Goal: Task Accomplishment & Management: Manage account settings

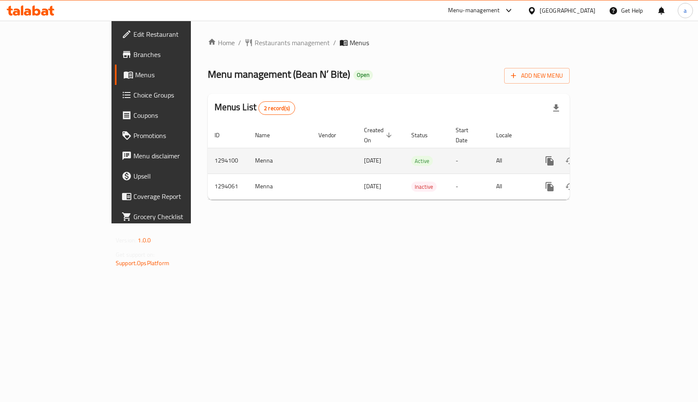
click at [616, 156] on icon "enhanced table" at bounding box center [611, 161] width 10 height 10
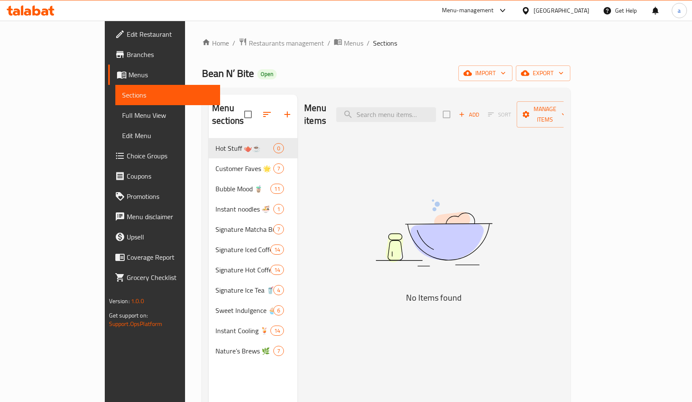
click at [127, 156] on span "Choice Groups" at bounding box center [170, 156] width 87 height 10
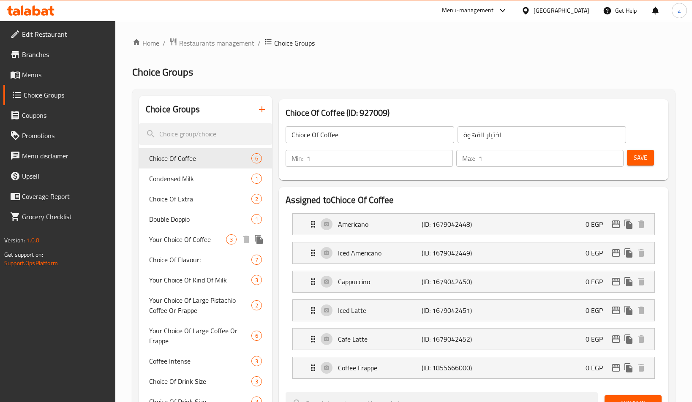
click at [196, 235] on span "Your Choice Of Coffee" at bounding box center [187, 239] width 77 height 10
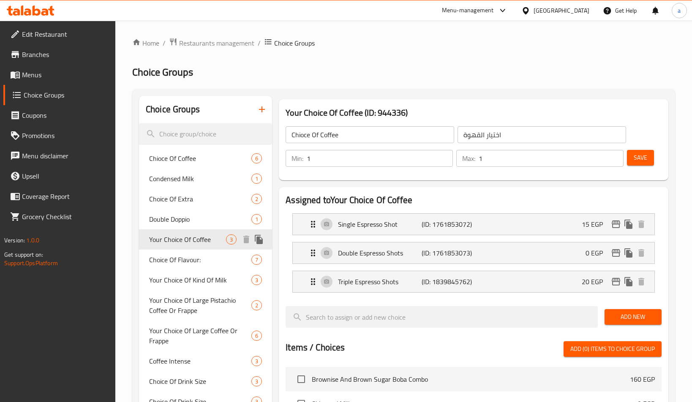
type input "Your Choice Of Coffee"
type input "اختيارك من القهوة"
click at [414, 75] on h2 "Choice Groups" at bounding box center [403, 72] width 543 height 14
drag, startPoint x: 181, startPoint y: 267, endPoint x: 249, endPoint y: 193, distance: 101.0
click at [181, 267] on div "Choice Of Flavour: 7" at bounding box center [205, 260] width 133 height 20
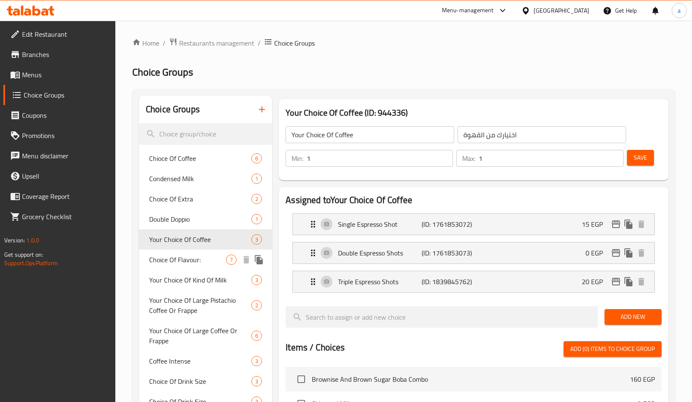
type input "Choice Of Flavour:"
type input "اختيارك من الطعم"
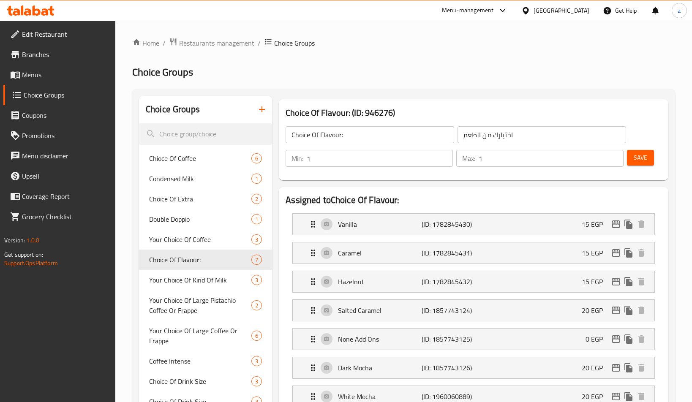
click at [373, 96] on div "Choice Of Flavour: (ID: 946276) Choice Of Flavour: ​ اختيارك من الطعم ​ Min: 1 …" at bounding box center [473, 140] width 396 height 88
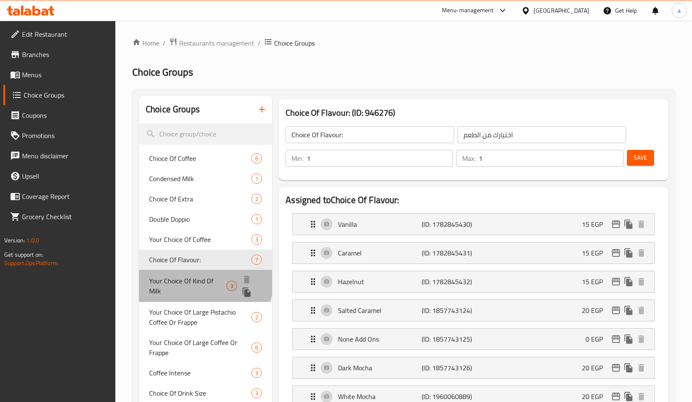
click at [193, 281] on span "Your Choice Of Kind Of Milk" at bounding box center [187, 286] width 77 height 20
type input "Your Choice Of Kind Of Milk"
type input "اختيارك من نوع الحليب"
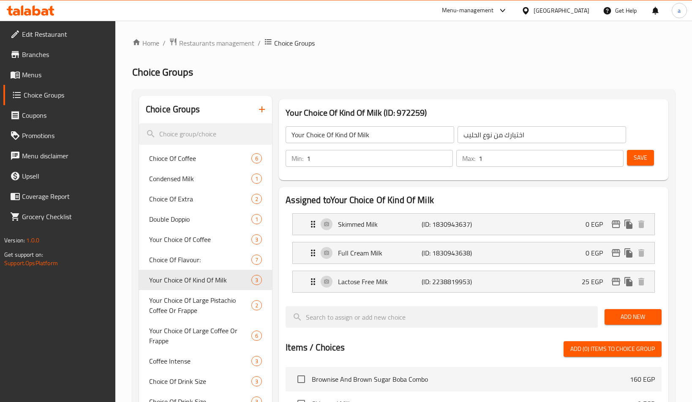
click at [346, 91] on div "Choice Groups Chioce Of Coffee 6 Condensed Milk 1 Choice Of Extra 2 Double Dopp…" at bounding box center [403, 397] width 543 height 617
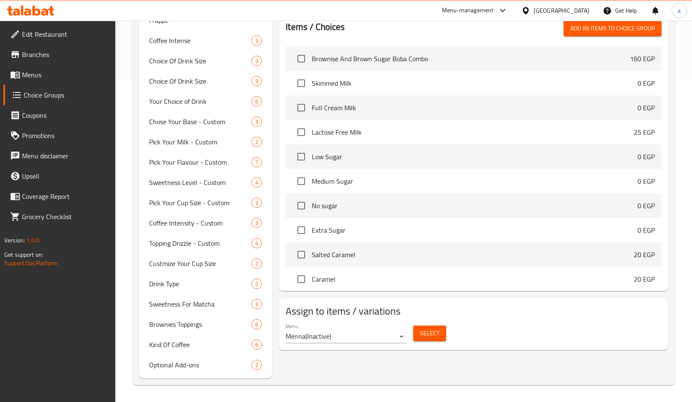
scroll to position [380, 0]
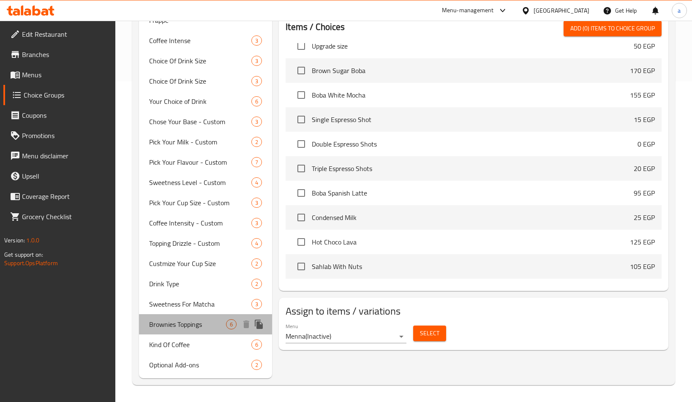
click at [169, 320] on span "Brownies Toppings" at bounding box center [187, 324] width 77 height 10
type input "Brownies Toppings"
type input "صوص البراونيز"
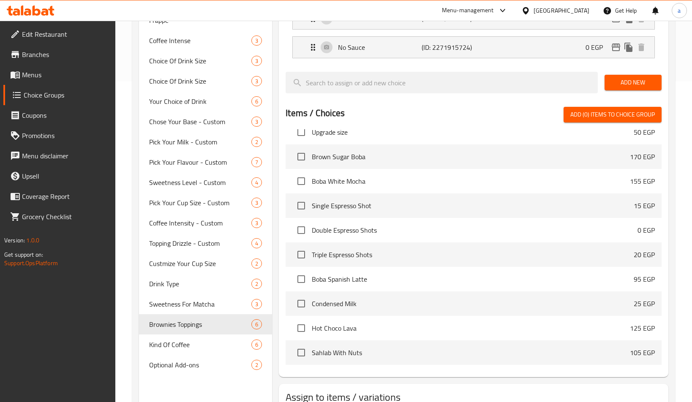
click at [396, 120] on div "Items / Choices Add (0) items to choice group" at bounding box center [474, 115] width 376 height 16
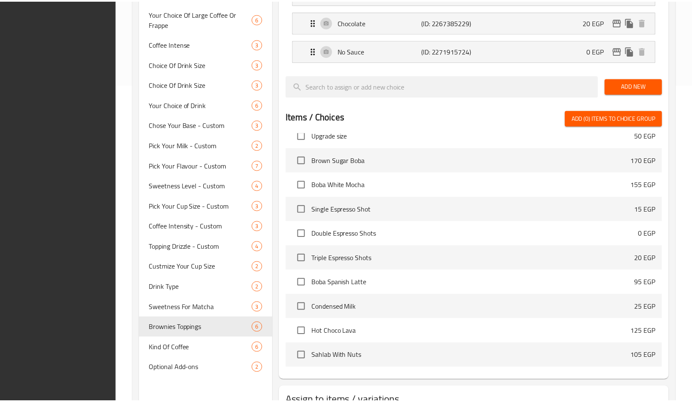
scroll to position [382, 0]
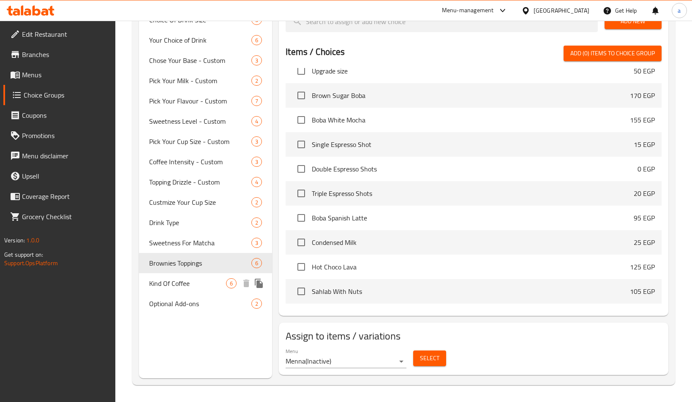
click at [183, 279] on span "Kind Of Coffee" at bounding box center [187, 283] width 77 height 10
type input "Kind Of Coffee"
type input "نوع القهوه"
type input "0"
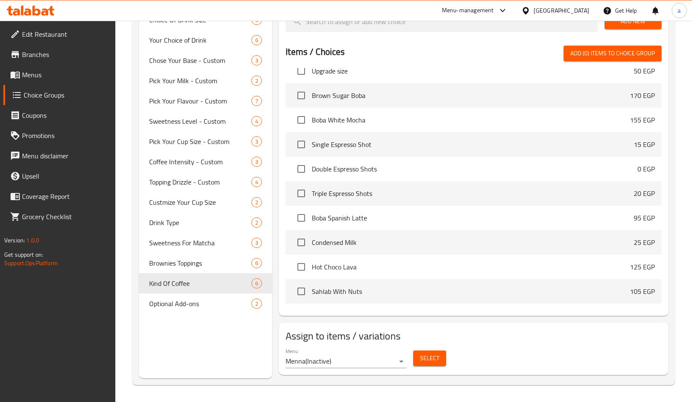
click at [531, 347] on div "Menu Menna ( Inactive ) Select" at bounding box center [473, 358] width 383 height 27
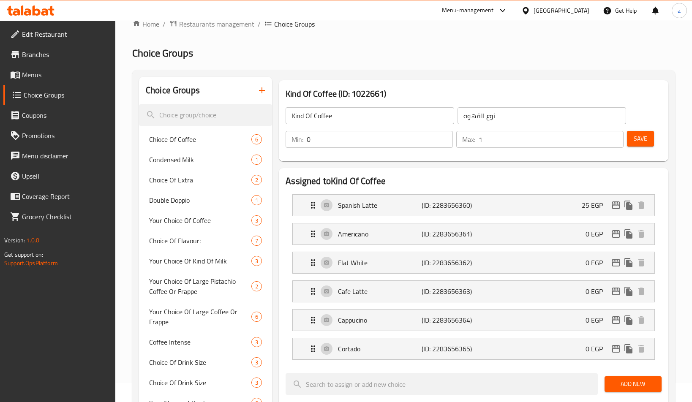
scroll to position [0, 0]
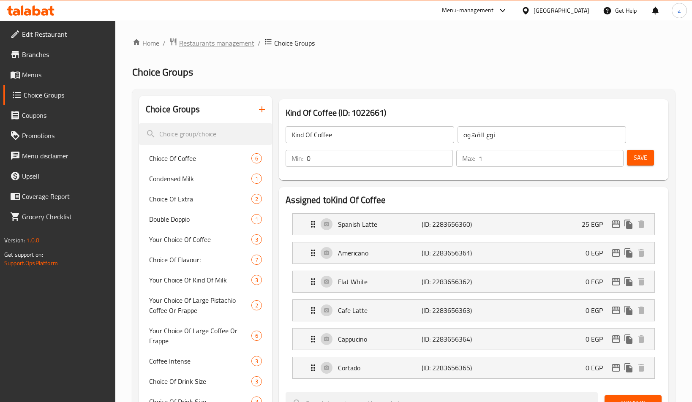
click at [213, 46] on span "Restaurants management" at bounding box center [216, 43] width 75 height 10
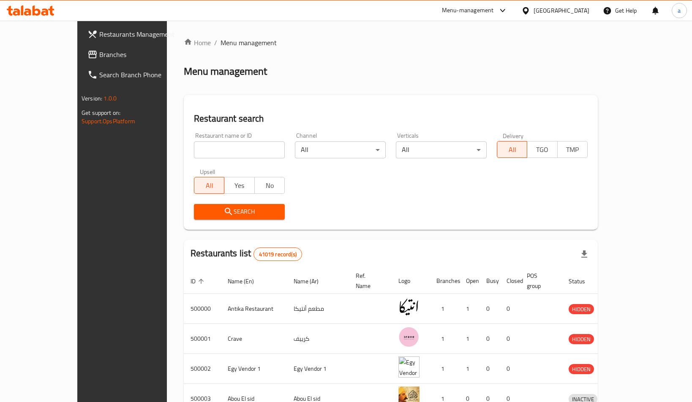
click at [213, 160] on div "Restaurant name or ID Restaurant name or ID" at bounding box center [239, 146] width 101 height 36
click at [99, 52] on span "Branches" at bounding box center [142, 54] width 87 height 10
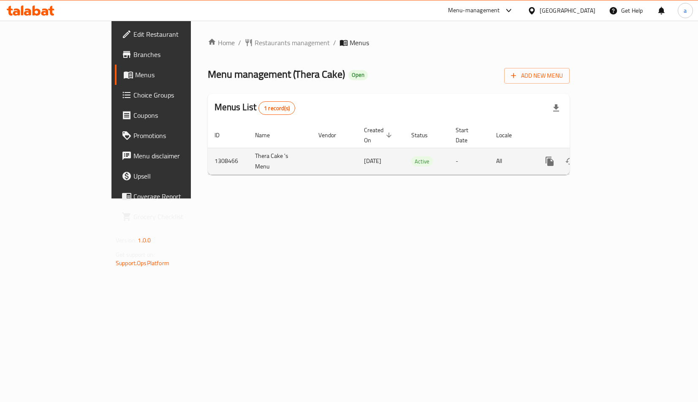
click at [616, 156] on icon "enhanced table" at bounding box center [611, 161] width 10 height 10
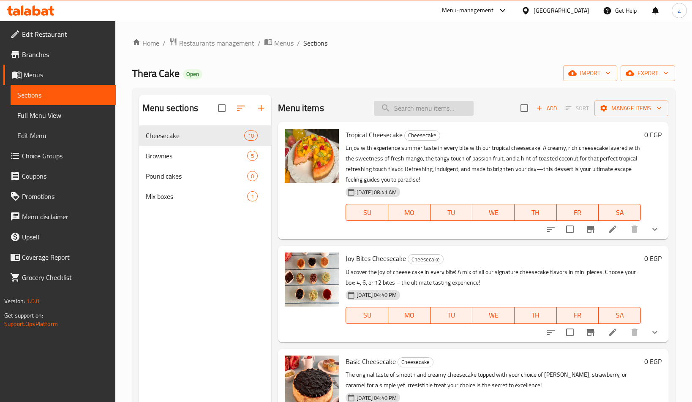
click at [451, 107] on input "search" at bounding box center [424, 108] width 100 height 15
paste input "تشيز كيك تروبيكال"
type input "تشيز كيك تروبيكال"
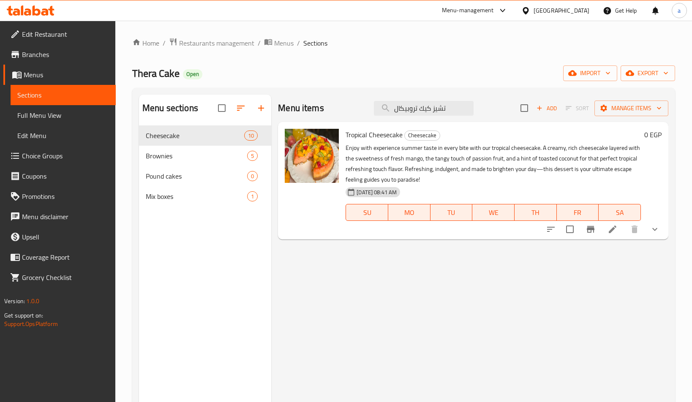
click at [351, 142] on div "Tropical Cheesecake Cheesecake Enjoy with experience summer taste in every bite…" at bounding box center [493, 180] width 302 height 111
click at [361, 138] on span "Tropical Cheesecake" at bounding box center [374, 134] width 57 height 13
click at [610, 229] on icon at bounding box center [612, 229] width 10 height 10
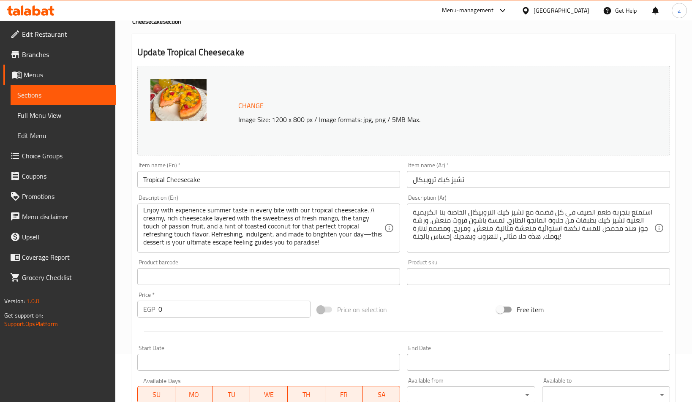
scroll to position [201, 0]
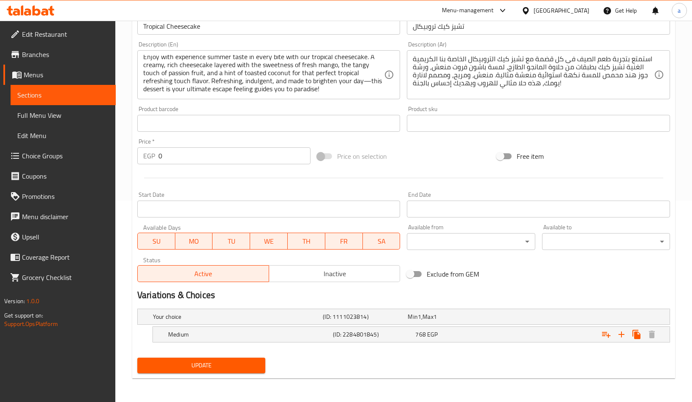
click at [382, 354] on div "Update" at bounding box center [403, 365] width 539 height 22
click at [247, 303] on div "Variations & Choices" at bounding box center [403, 295] width 539 height 19
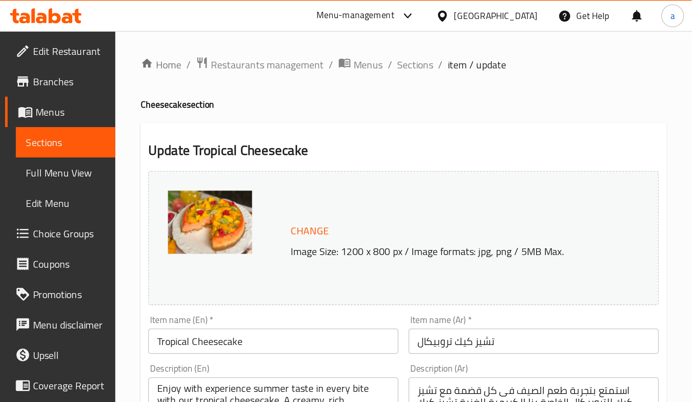
scroll to position [2, 0]
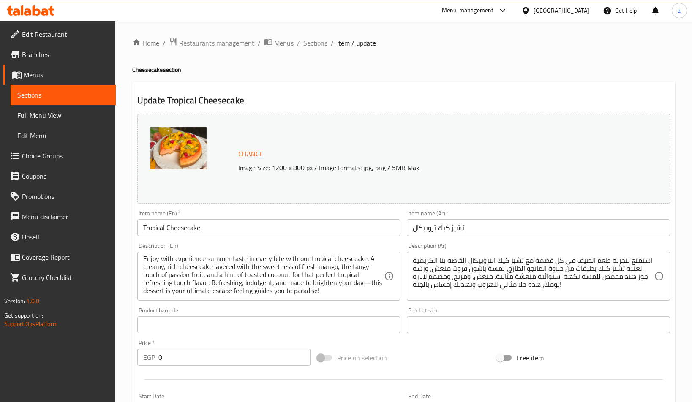
click at [308, 43] on span "Sections" at bounding box center [315, 43] width 24 height 10
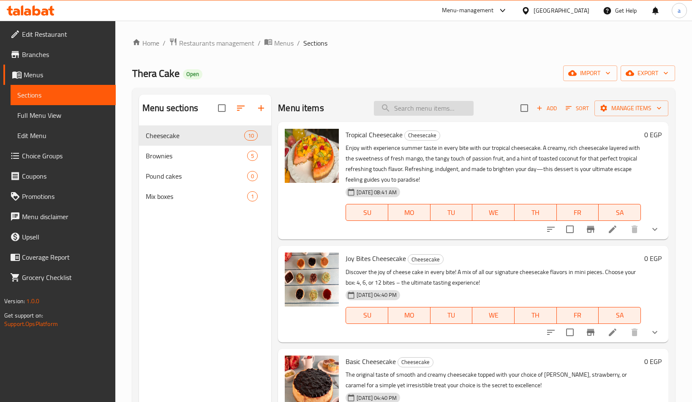
click at [419, 103] on input "search" at bounding box center [424, 108] width 100 height 15
paste input "تشيز كيك تروبيكال"
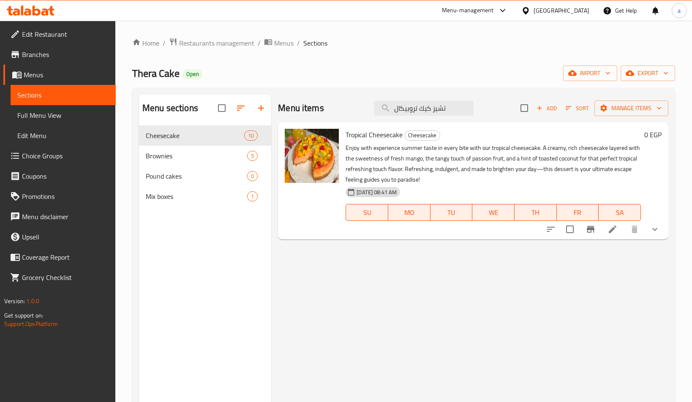
type input "تشيز كيك تروبيكال"
click at [610, 228] on icon at bounding box center [612, 229] width 10 height 10
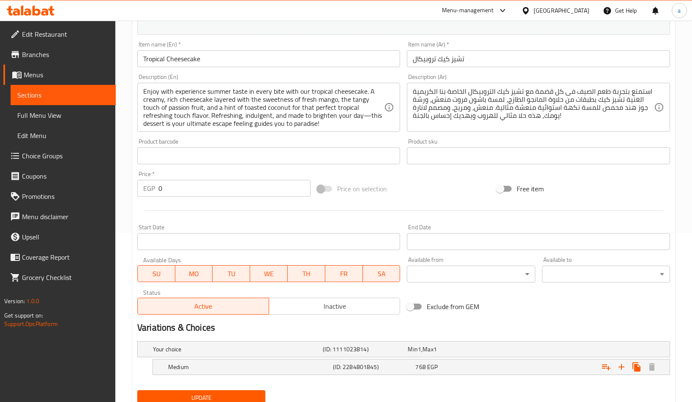
scroll to position [201, 0]
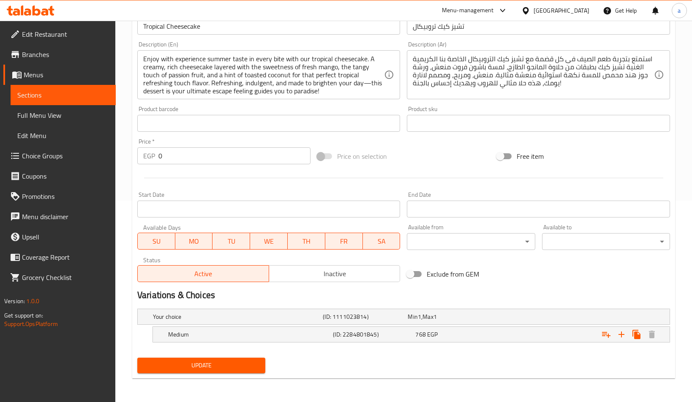
click at [362, 298] on h2 "Variations & Choices" at bounding box center [403, 295] width 533 height 13
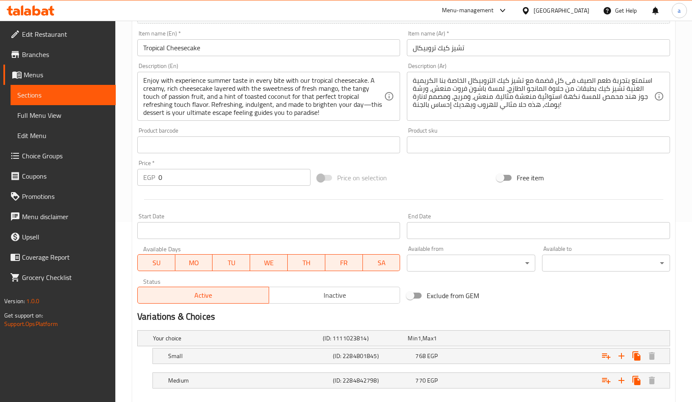
scroll to position [226, 0]
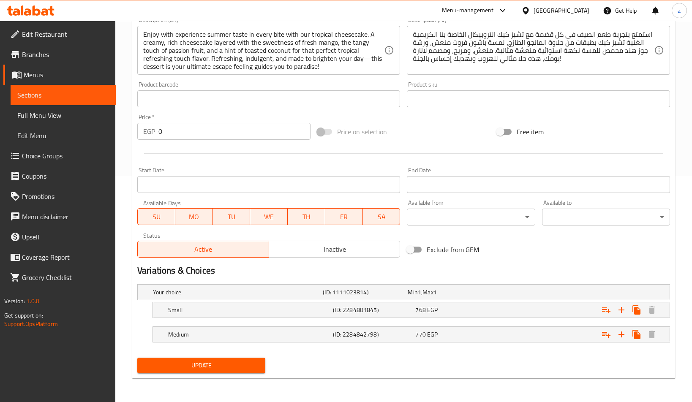
click at [393, 275] on h2 "Variations & Choices" at bounding box center [403, 270] width 533 height 13
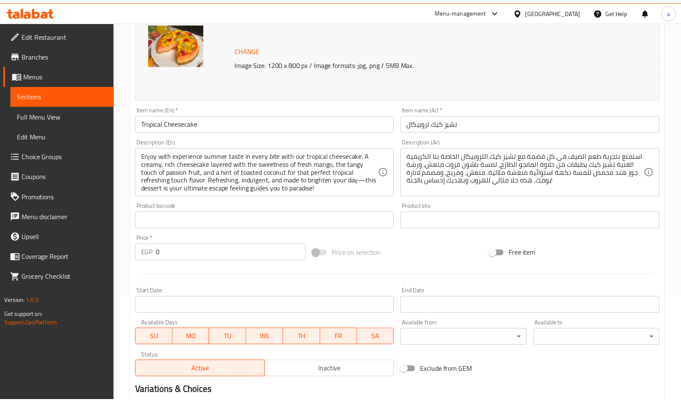
scroll to position [0, 0]
